Goal: Information Seeking & Learning: Find specific fact

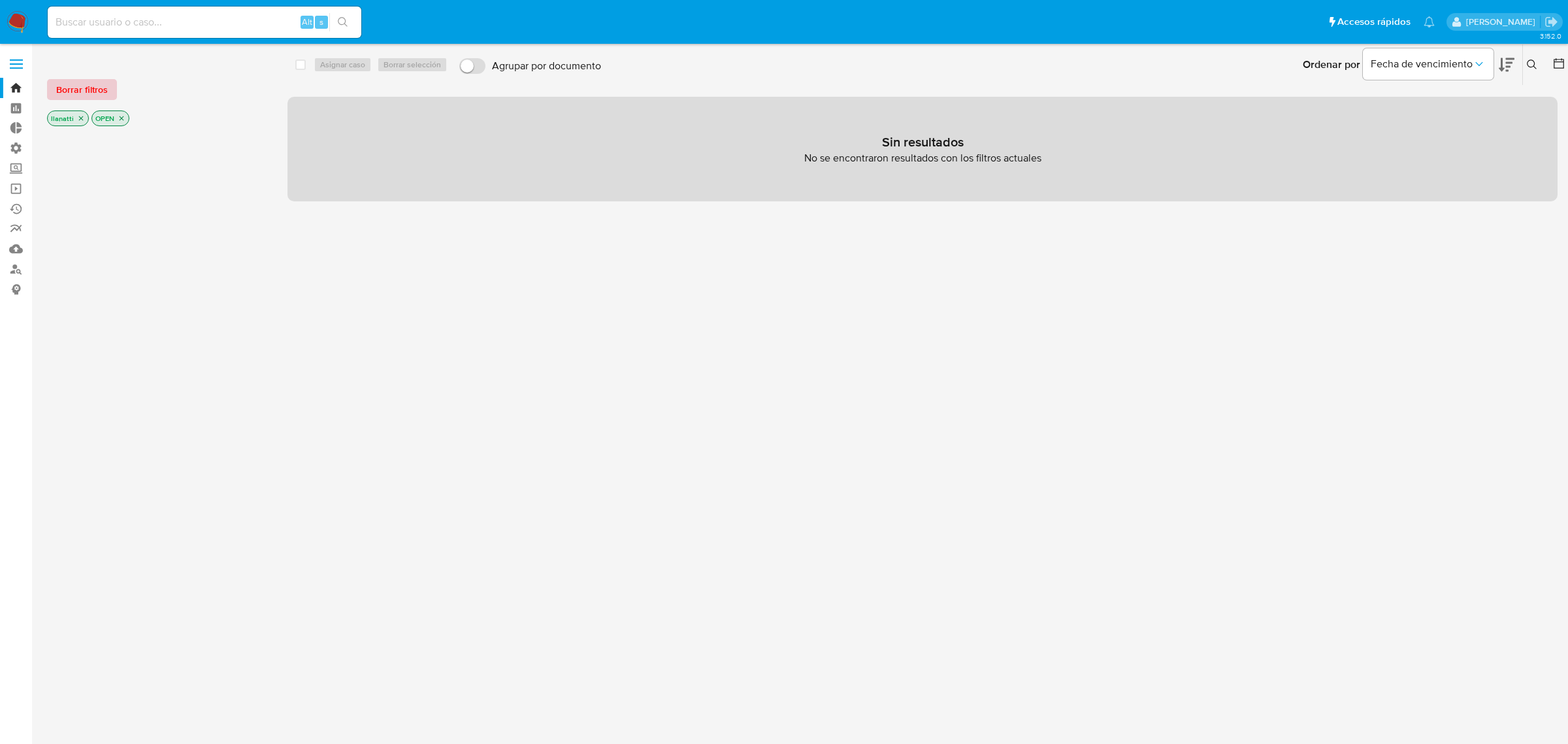
click at [82, 88] on span "Borrar filtros" at bounding box center [82, 90] width 52 height 18
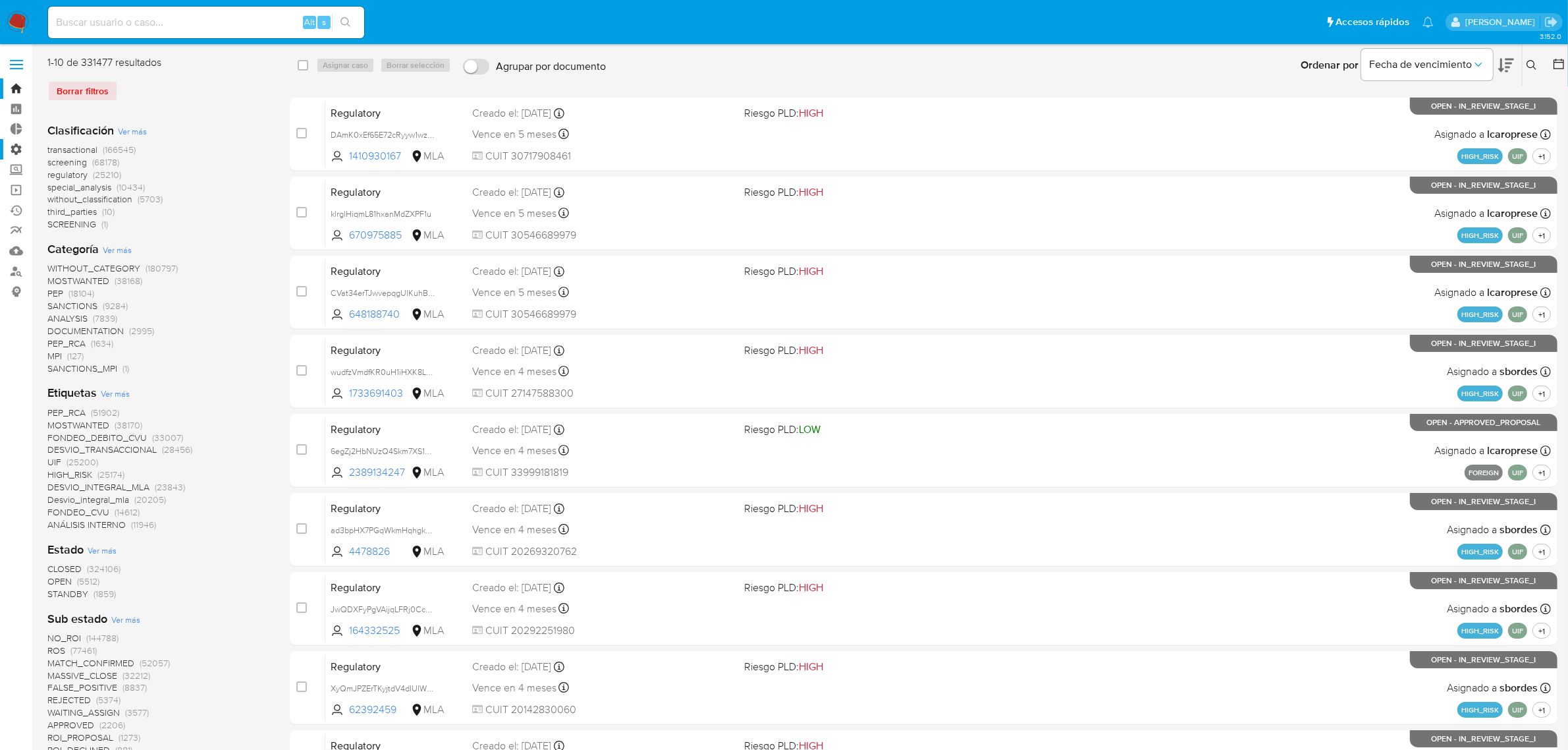
click at [14, 150] on label "Administración" at bounding box center [78, 149] width 157 height 21
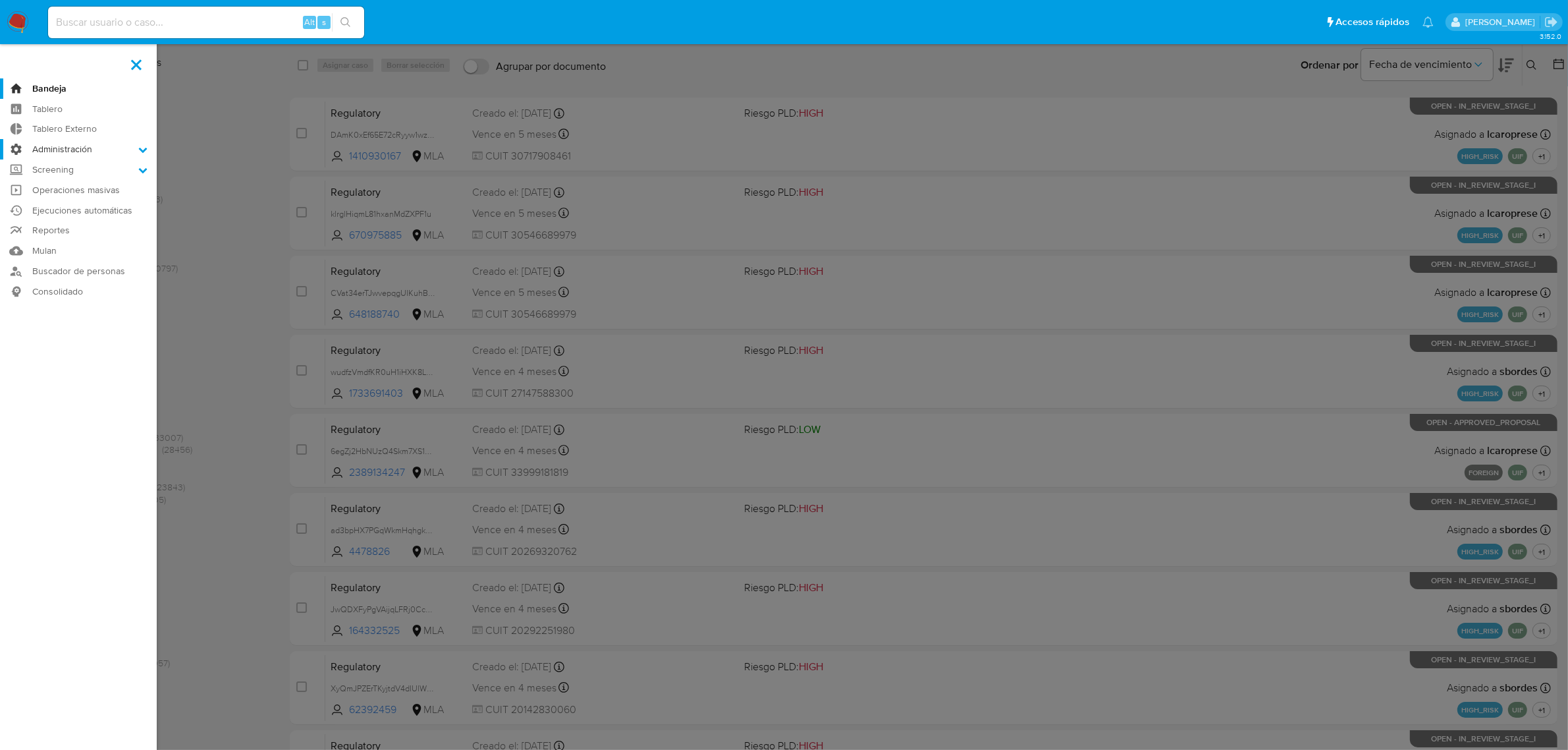
click at [0, 0] on input "Administración" at bounding box center [0, 0] width 0 height 0
click at [71, 152] on label "Administración" at bounding box center [78, 149] width 157 height 21
click at [0, 0] on input "Administración" at bounding box center [0, 0] width 0 height 0
click at [132, 65] on label at bounding box center [136, 64] width 33 height 28
click at [0, 0] on input "checkbox" at bounding box center [0, 0] width 0 height 0
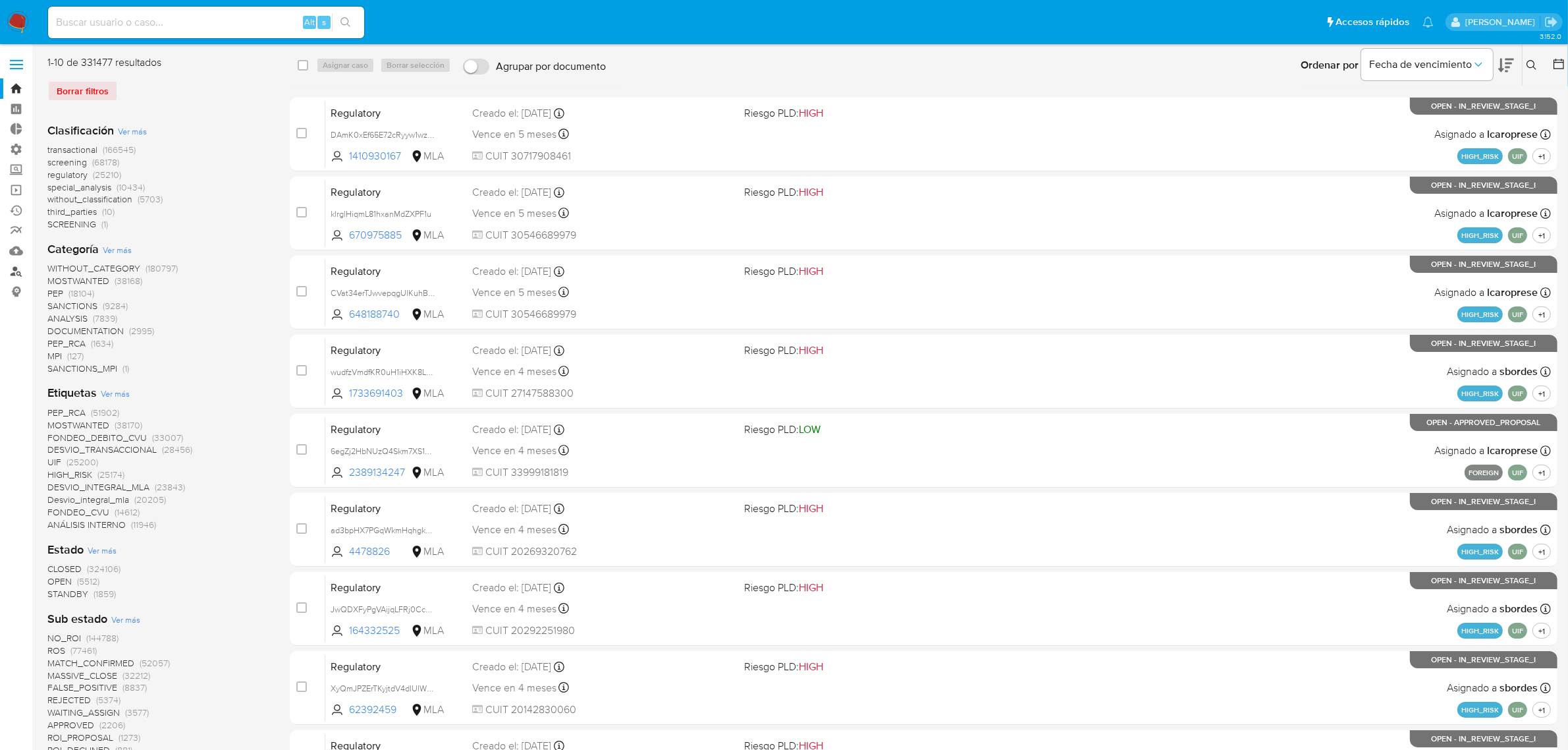
click at [12, 271] on link "Buscador de personas" at bounding box center [78, 271] width 157 height 21
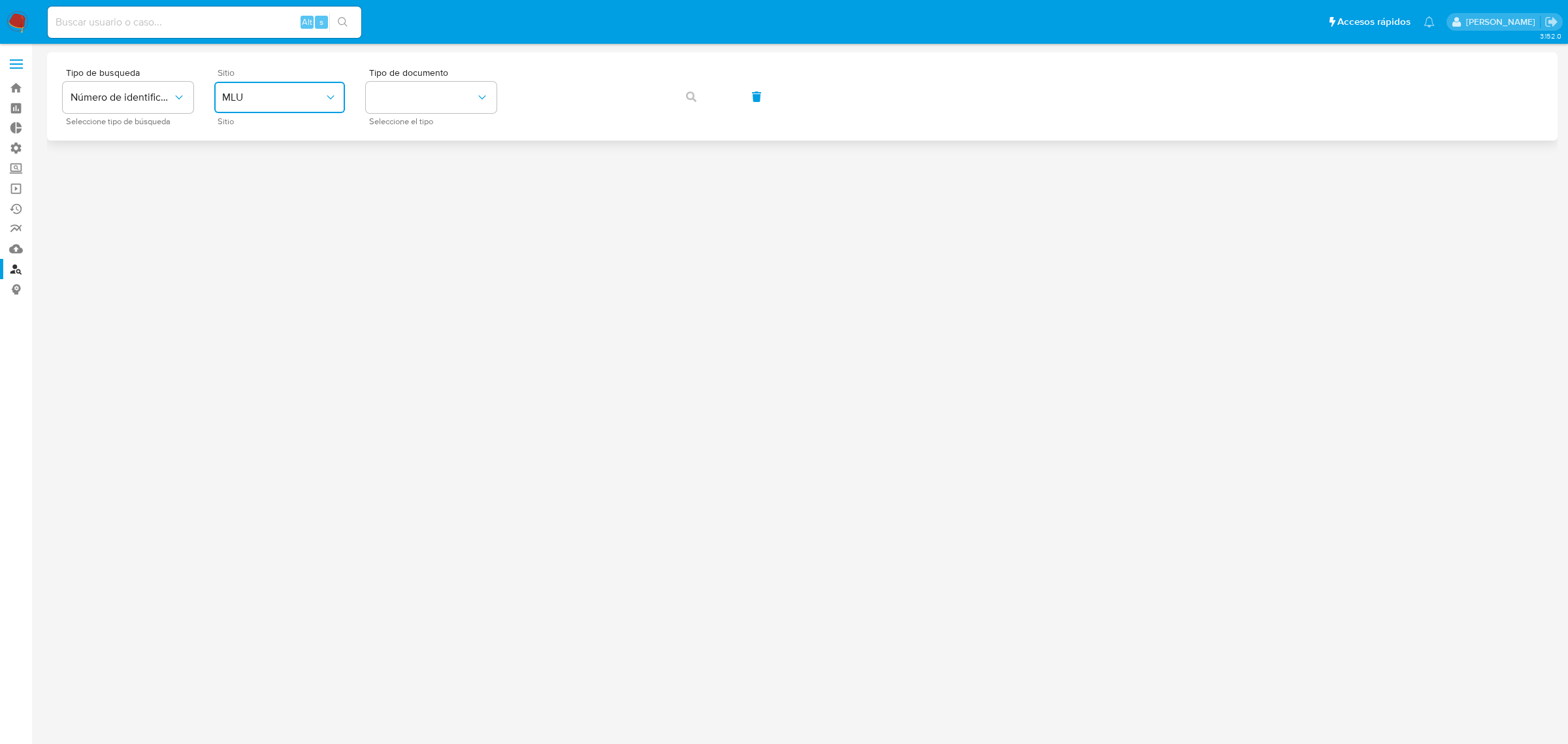
click at [270, 99] on span "MLU" at bounding box center [273, 98] width 102 height 13
click at [266, 155] on div "MLA" at bounding box center [275, 164] width 107 height 31
click at [376, 96] on button "identificationType" at bounding box center [431, 98] width 131 height 31
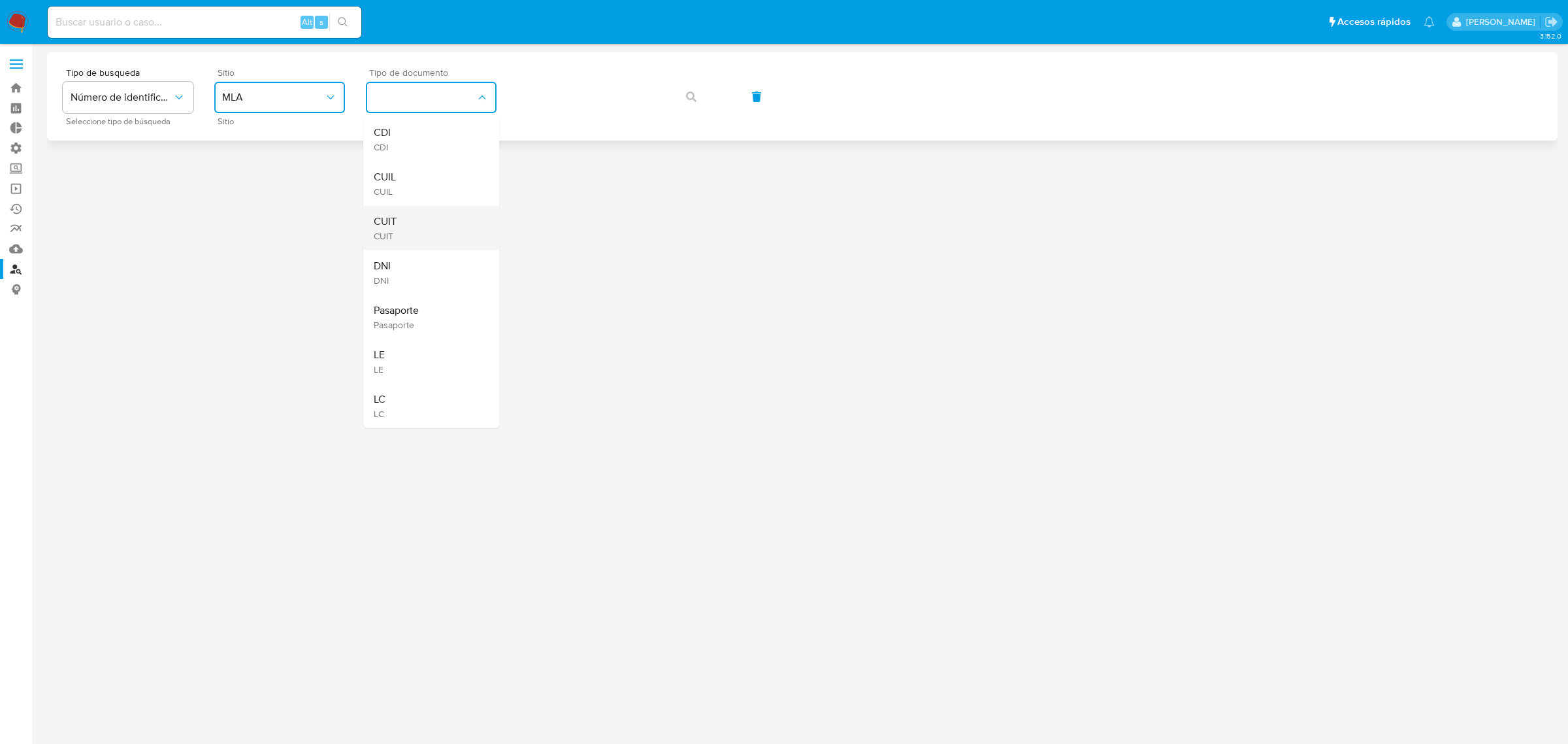
click at [427, 222] on div "CUIT CUIT" at bounding box center [427, 228] width 107 height 45
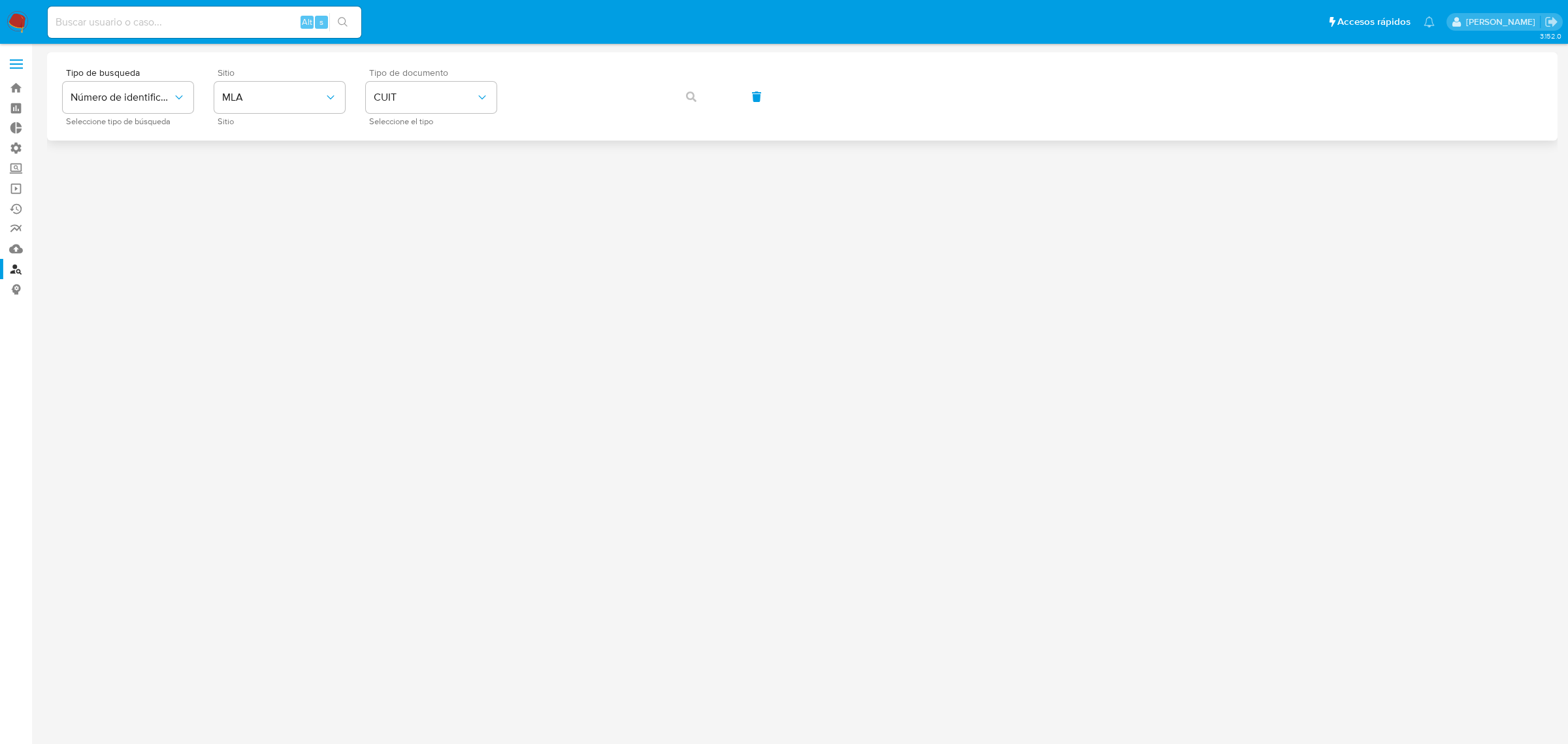
click at [631, 73] on div "Tipo de busqueda Número de identificación Seleccione tipo de búsqueda Sitio MLA…" at bounding box center [802, 96] width 1479 height 57
click at [674, 97] on button "button" at bounding box center [691, 97] width 44 height 31
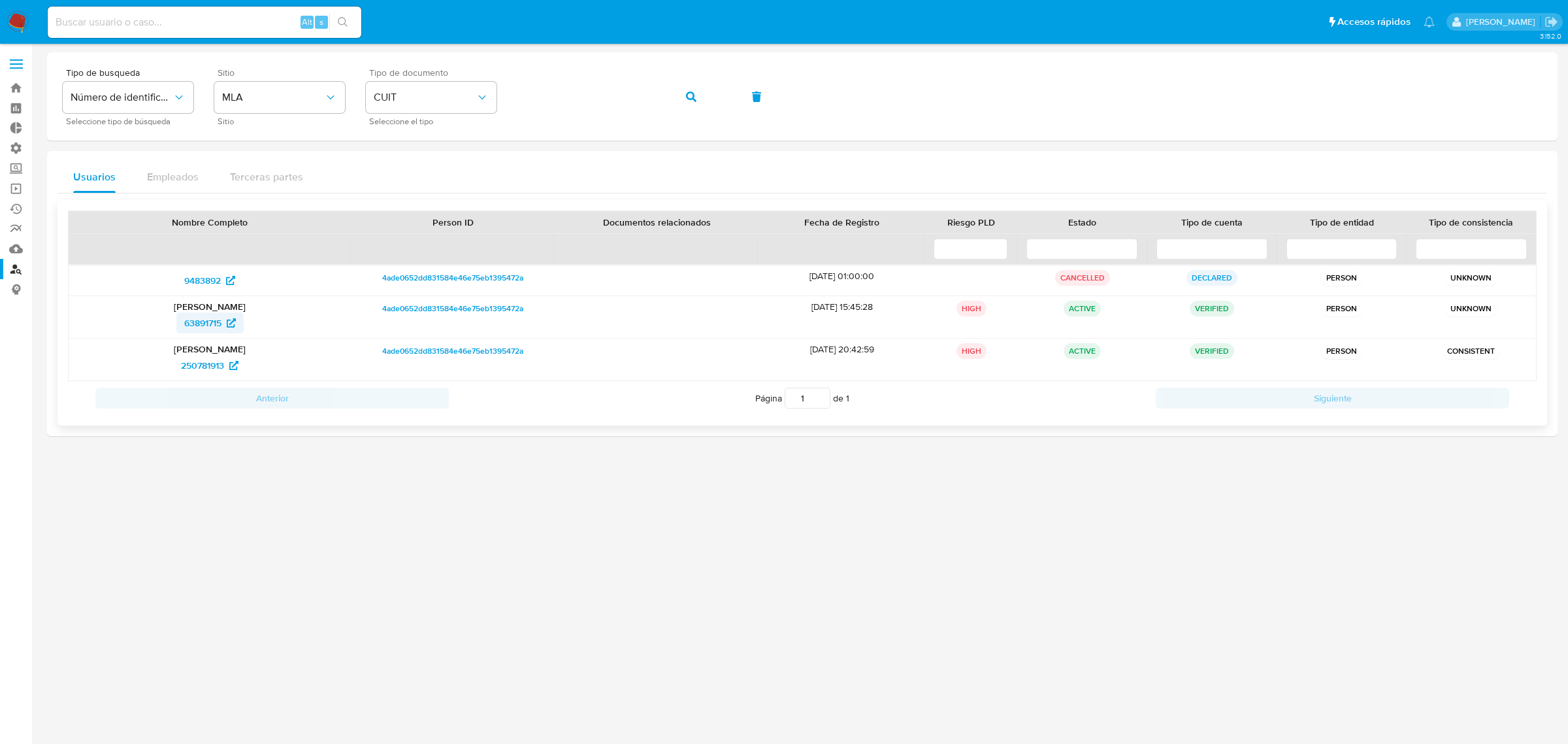
click at [203, 325] on span "63891715" at bounding box center [203, 323] width 37 height 21
click at [206, 360] on span "250781913" at bounding box center [202, 365] width 43 height 21
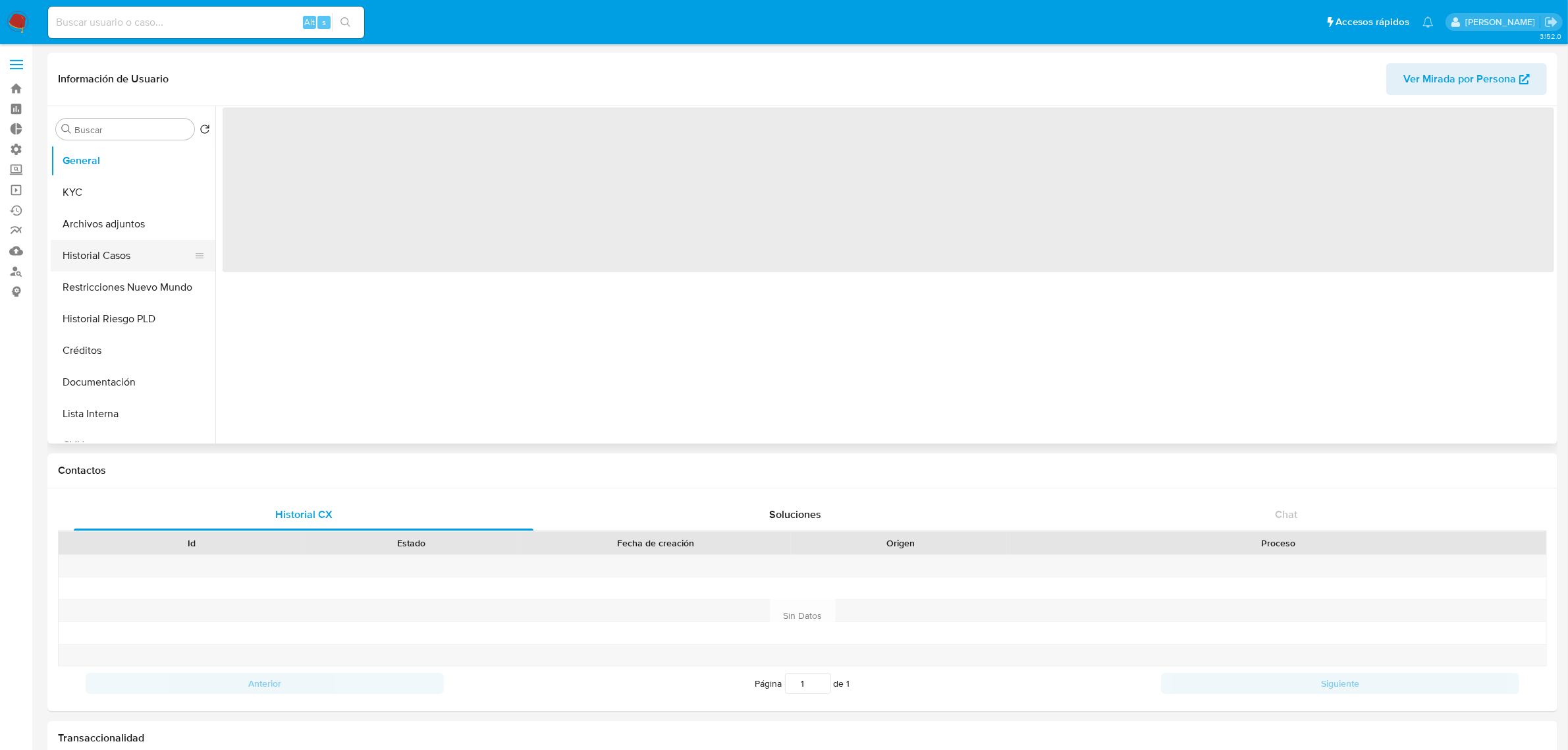
click at [99, 251] on button "Historial Casos" at bounding box center [127, 256] width 154 height 31
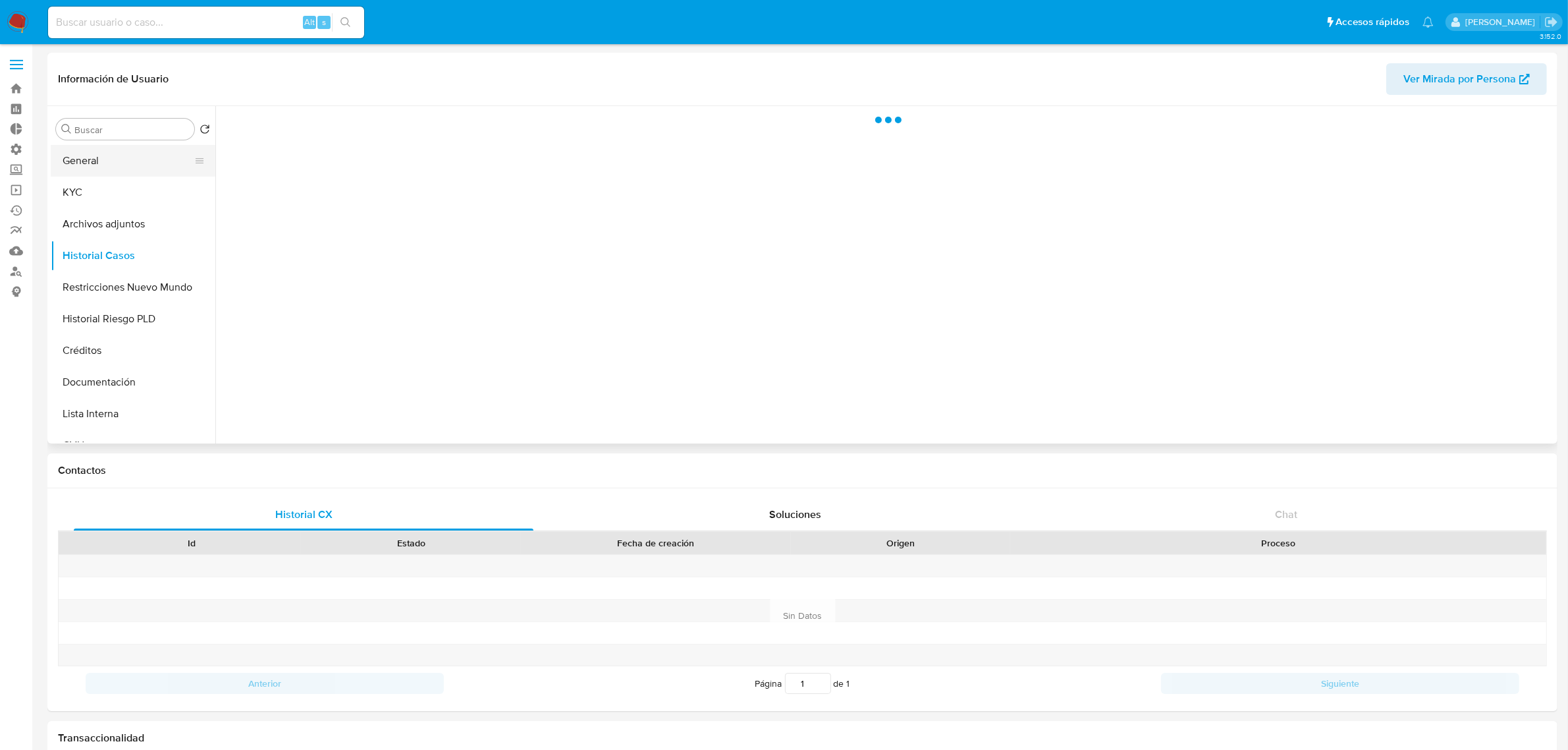
select select "10"
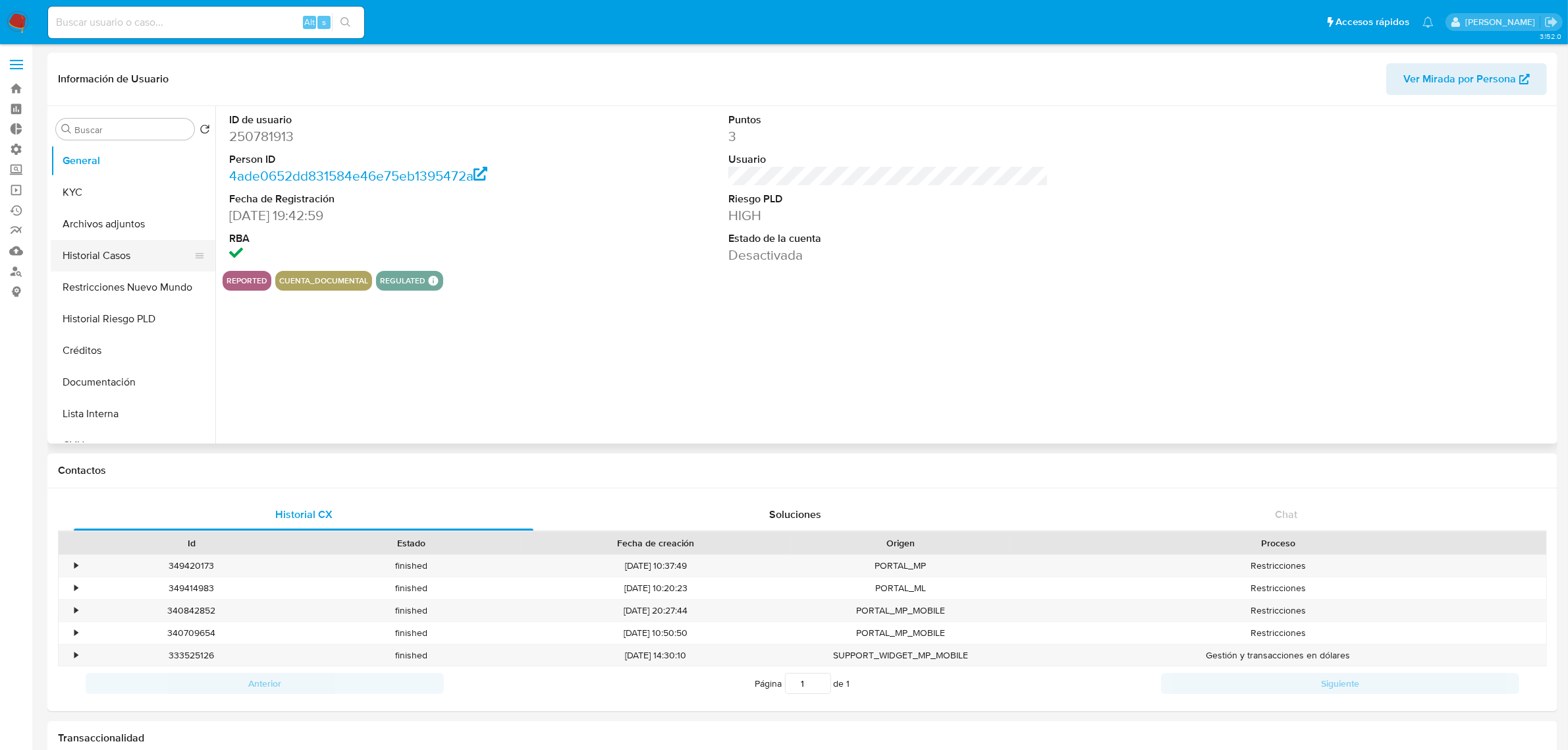
click at [129, 252] on button "Historial Casos" at bounding box center [127, 256] width 154 height 31
select select "10"
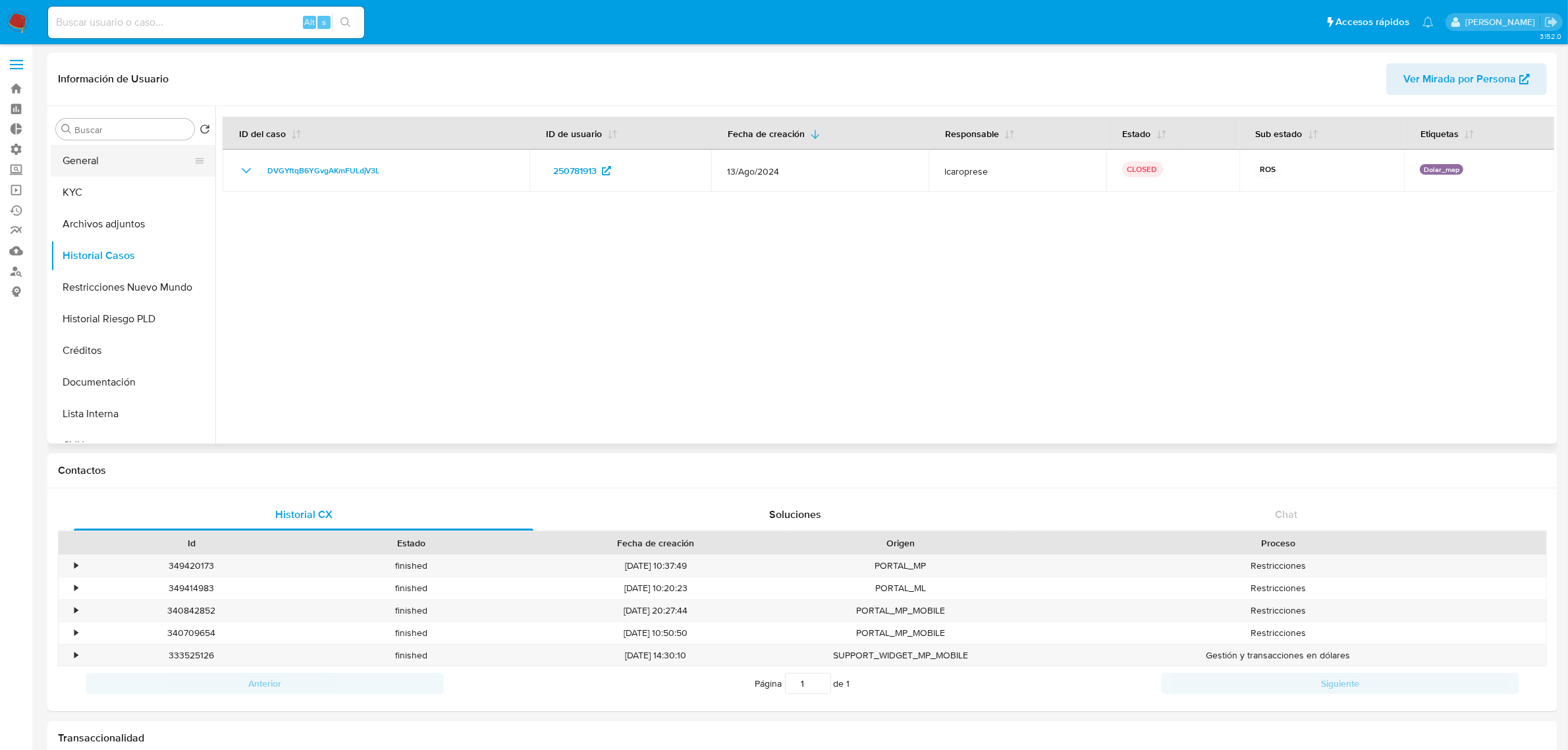
click at [86, 158] on button "General" at bounding box center [127, 160] width 154 height 31
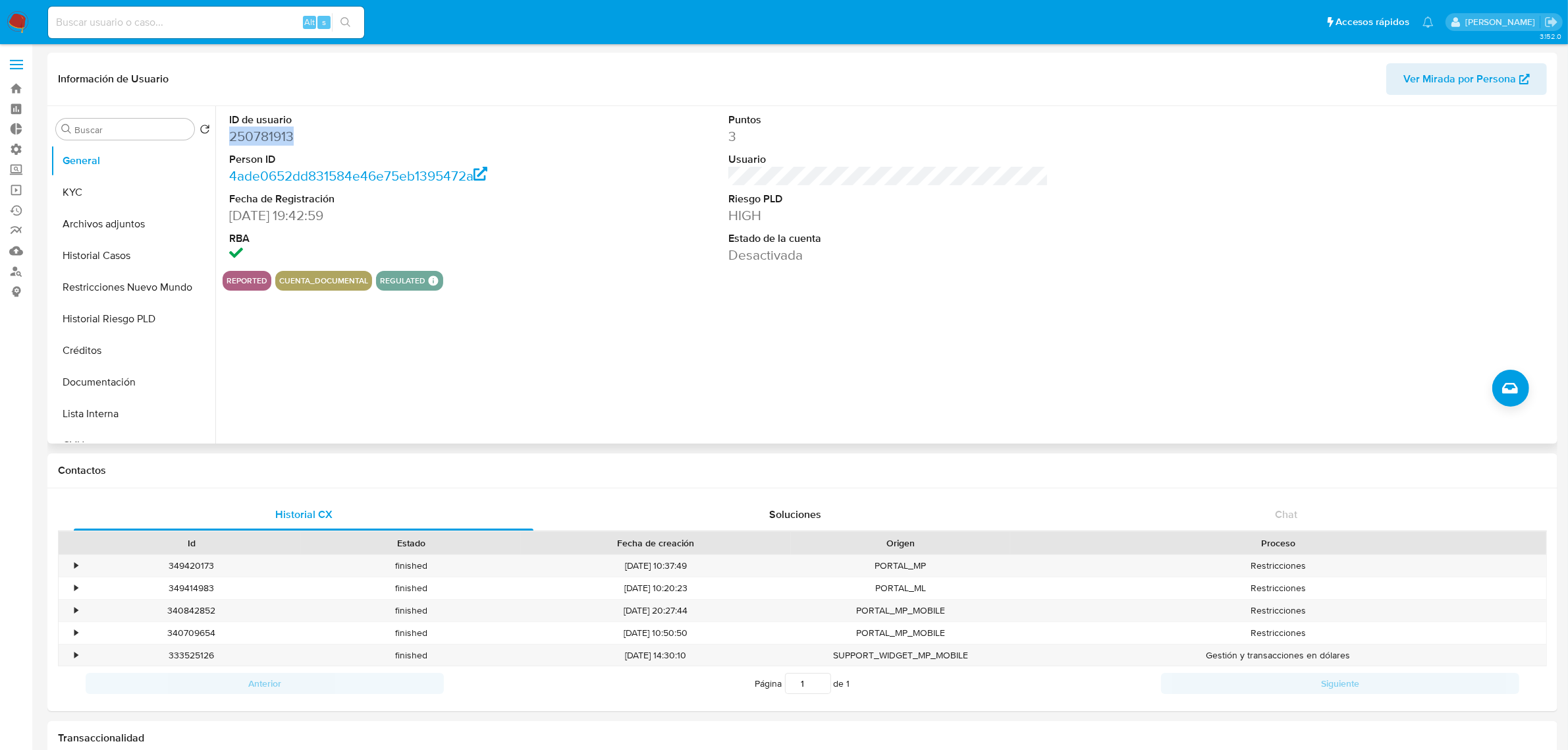
drag, startPoint x: 308, startPoint y: 134, endPoint x: 233, endPoint y: 140, distance: 75.2
click at [233, 140] on dd "250781913" at bounding box center [390, 137] width 320 height 19
copy dd "250781913"
